Goal: Transaction & Acquisition: Purchase product/service

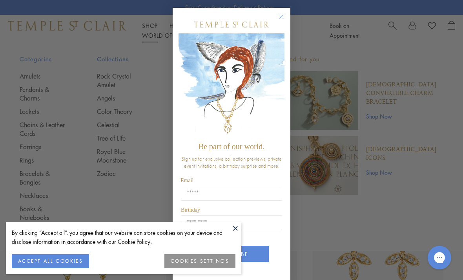
click at [279, 18] on circle "Close dialog" at bounding box center [281, 16] width 9 height 9
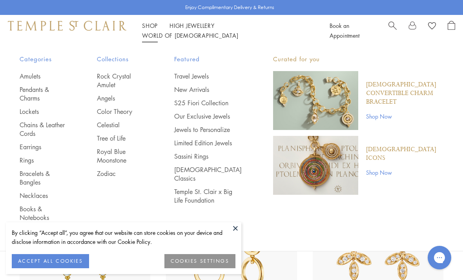
click at [120, 100] on link "Angels" at bounding box center [120, 98] width 46 height 9
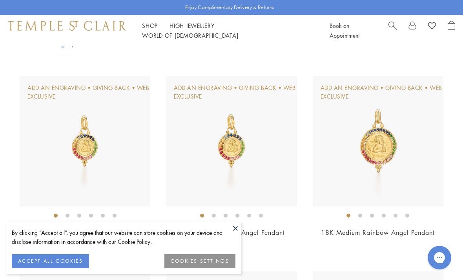
scroll to position [171, 0]
click at [238, 146] on img at bounding box center [231, 142] width 131 height 131
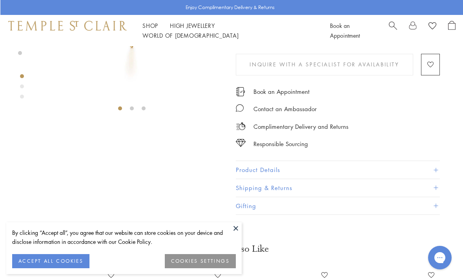
scroll to position [127, 0]
click at [268, 166] on button "Product Details" at bounding box center [337, 170] width 204 height 18
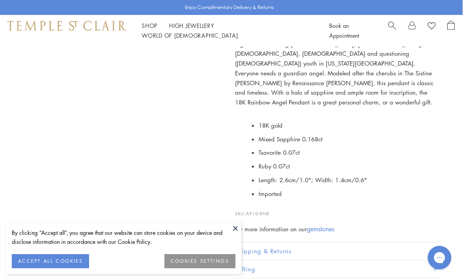
scroll to position [279, 0]
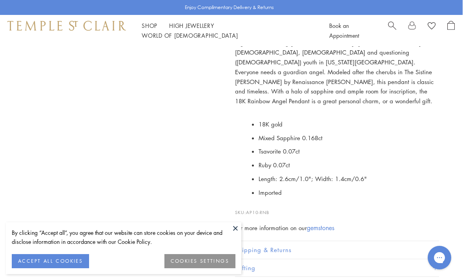
click at [2, 181] on div "SEE RECOMMENDED CHAIN PAIRINGS 18K Small Rainbow Angel Pendant Web Exclusive $2…" at bounding box center [123, 17] width 247 height 500
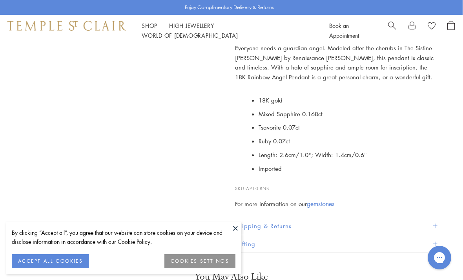
scroll to position [305, 0]
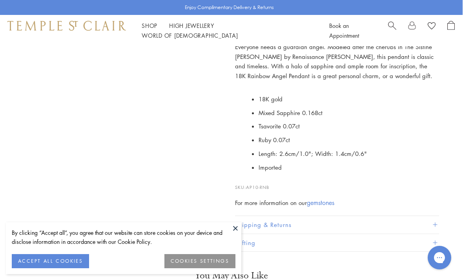
click at [241, 229] on button at bounding box center [236, 228] width 12 height 12
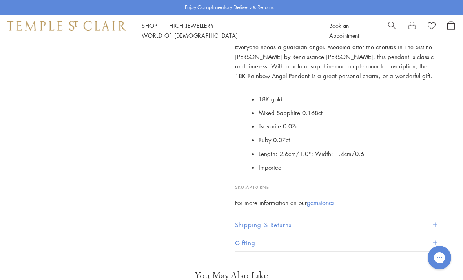
scroll to position [269, 2]
